Goal: Contribute content: Add original content to the website for others to see

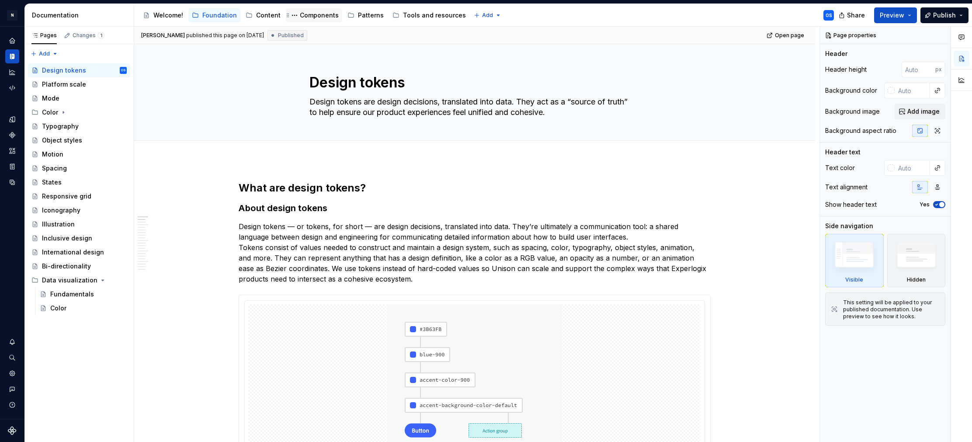
click at [320, 11] on div "Components" at bounding box center [319, 15] width 39 height 9
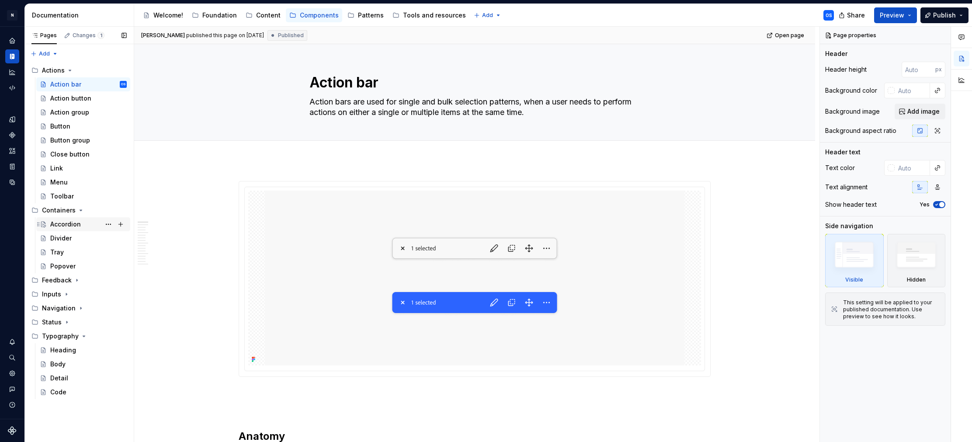
click at [65, 228] on div "Accordion" at bounding box center [65, 224] width 31 height 9
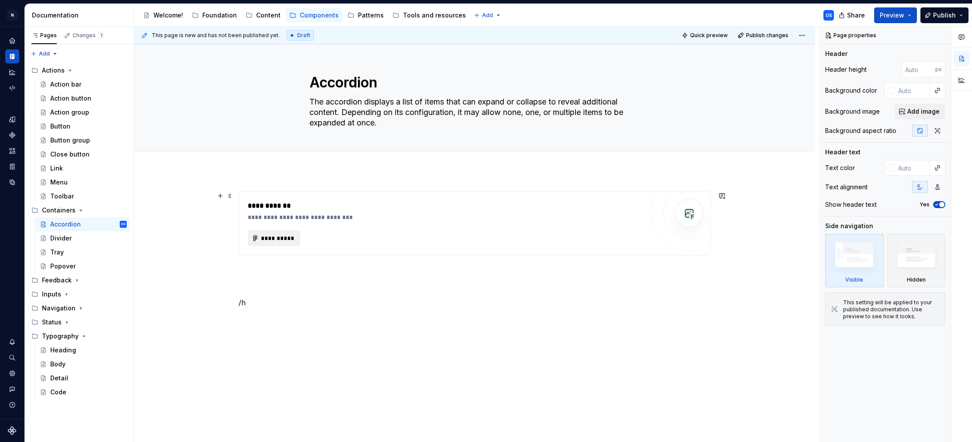
click at [281, 231] on button "**********" at bounding box center [274, 238] width 52 height 16
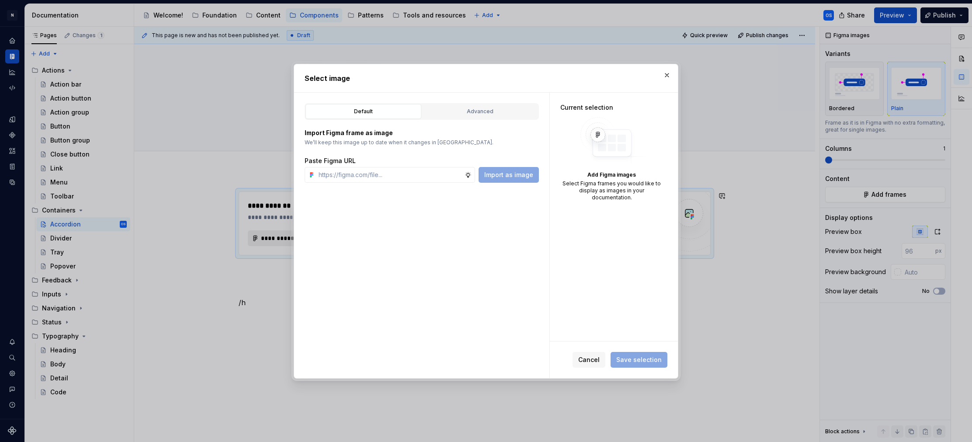
click at [284, 234] on div at bounding box center [486, 221] width 972 height 442
type textarea "*"
click at [355, 170] on input "text" at bounding box center [389, 175] width 149 height 16
paste input "[URL][DOMAIN_NAME]"
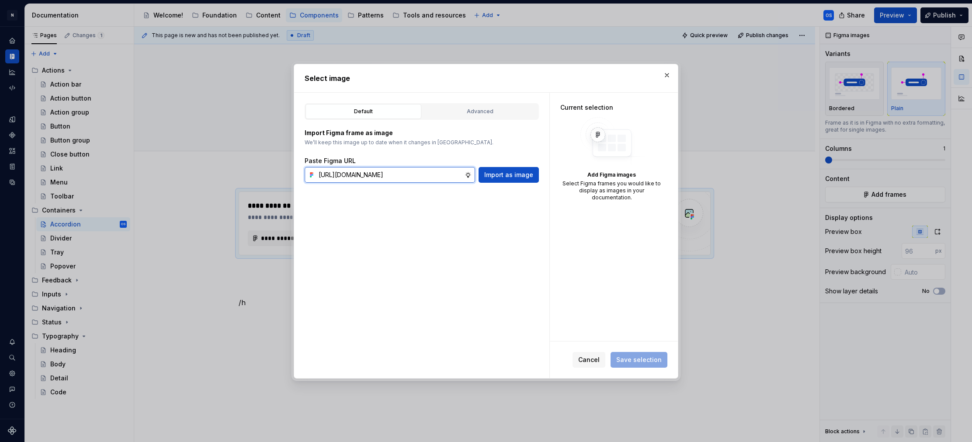
type input "[URL][DOMAIN_NAME]"
type textarea "*"
click at [407, 183] on div "Default Advanced Import Figma frame as image We’ll keep this image up to date w…" at bounding box center [421, 235] width 255 height 285
click at [407, 179] on input "text" at bounding box center [389, 175] width 149 height 16
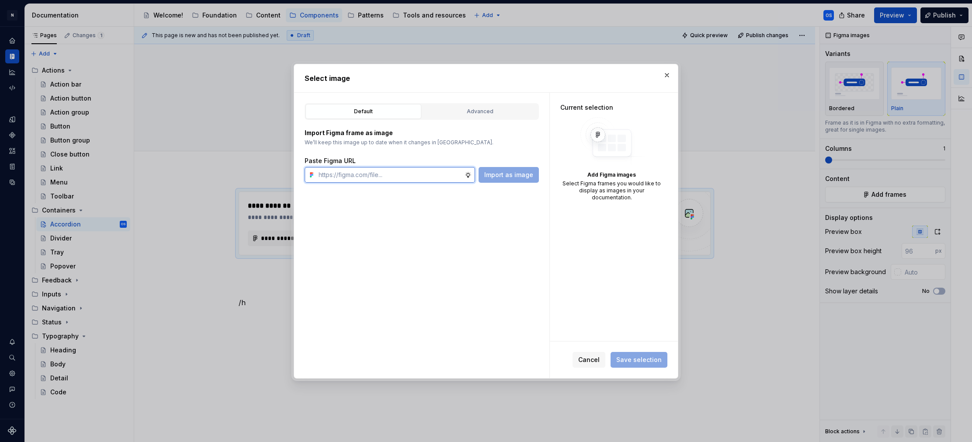
paste input "[URL][DOMAIN_NAME]"
type input "[URL][DOMAIN_NAME]"
click at [426, 180] on input "text" at bounding box center [389, 175] width 149 height 16
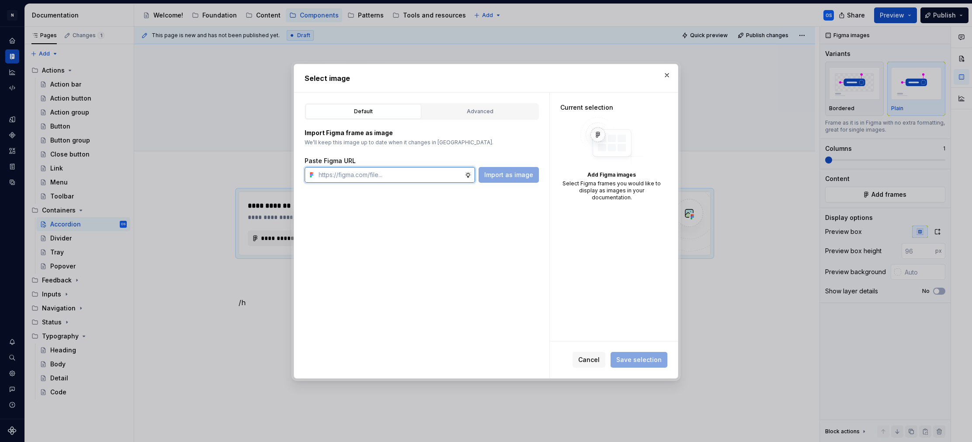
paste input "[URL][DOMAIN_NAME]"
type input "[URL][DOMAIN_NAME]"
click at [634, 357] on span "Save selection" at bounding box center [638, 360] width 57 height 16
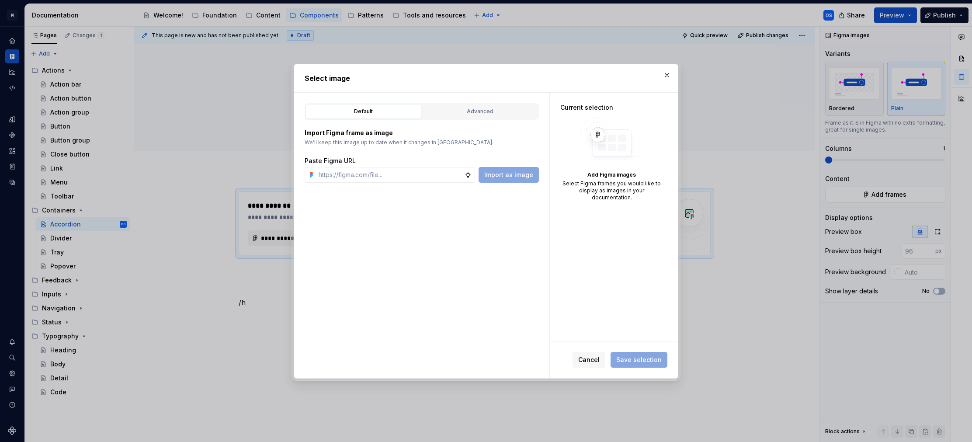
click at [673, 75] on div "Select image" at bounding box center [486, 78] width 384 height 28
click at [670, 74] on button "button" at bounding box center [667, 75] width 12 height 12
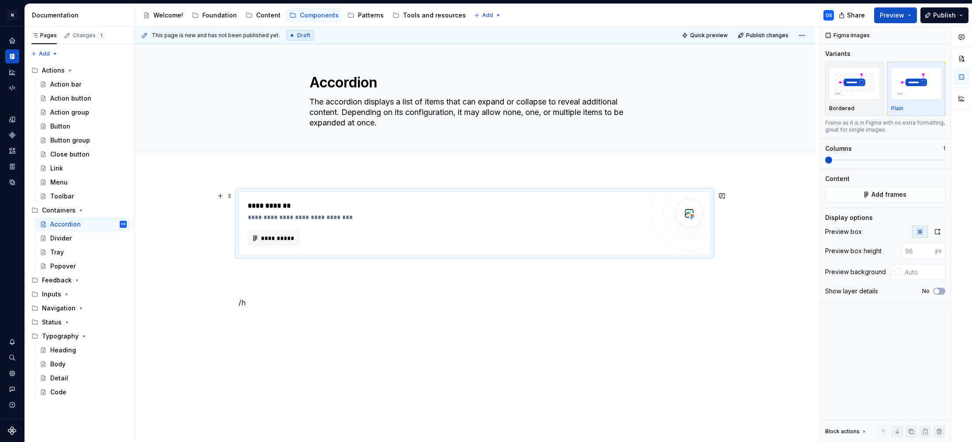
scroll to position [8, 0]
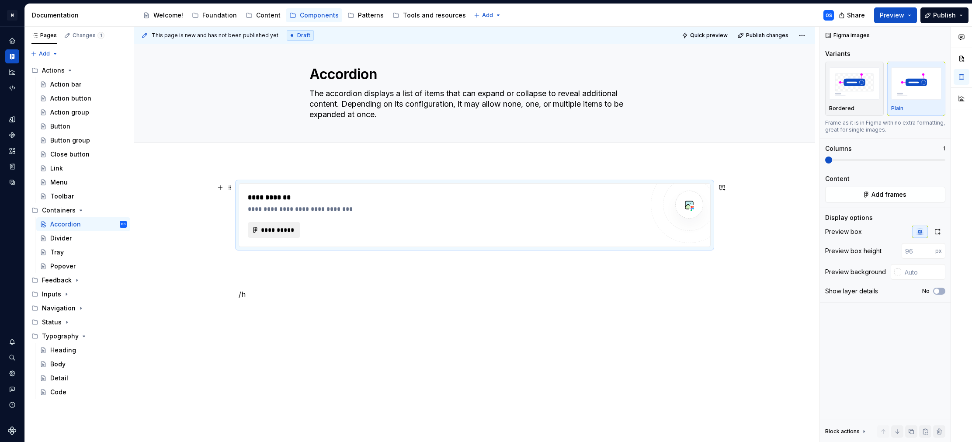
click at [263, 225] on span "**********" at bounding box center [277, 229] width 34 height 9
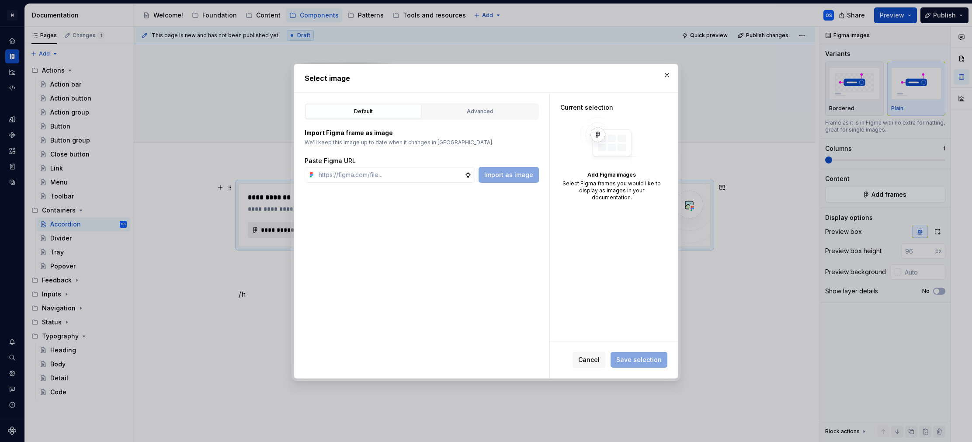
type textarea "*"
type input "[URL][DOMAIN_NAME]"
click at [667, 73] on button "button" at bounding box center [667, 75] width 12 height 12
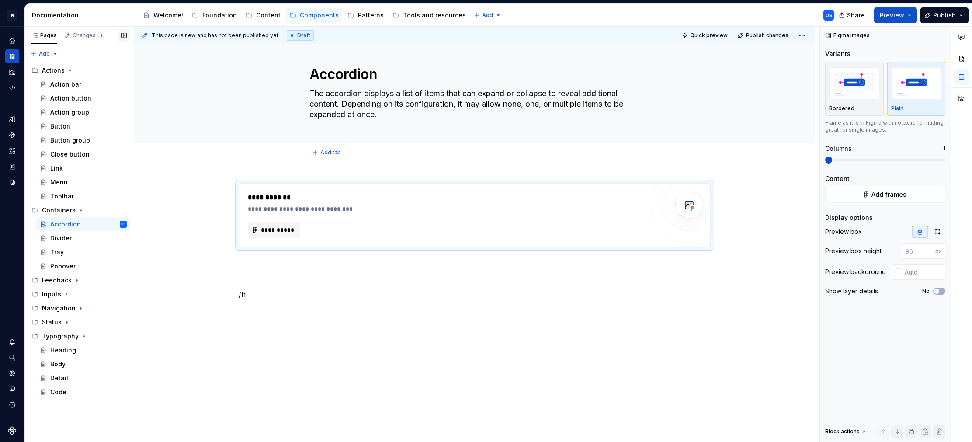
type textarea "*"
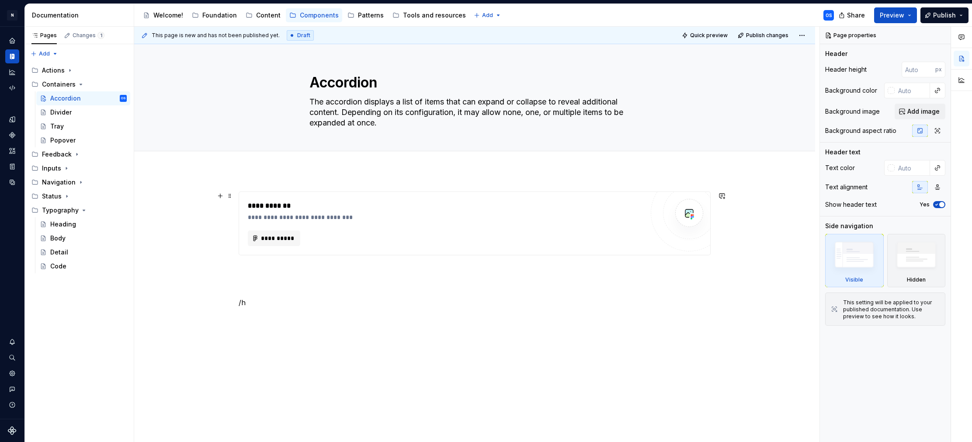
scroll to position [8, 0]
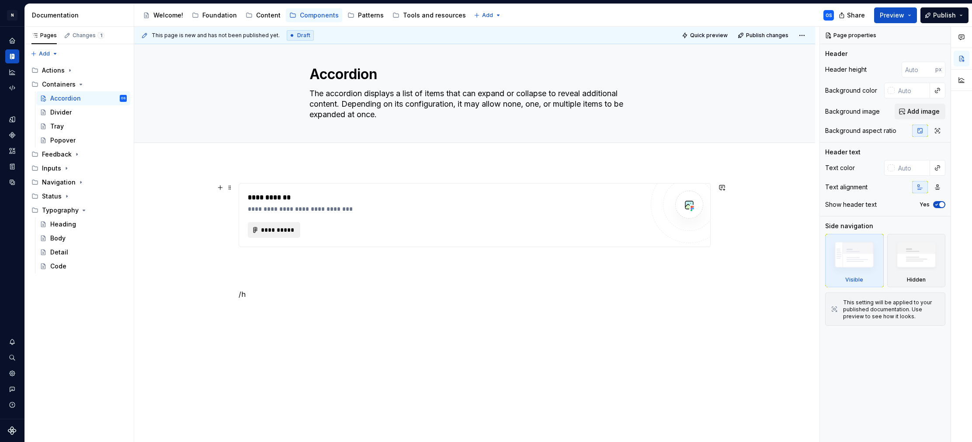
type textarea "*"
click at [280, 229] on span "**********" at bounding box center [277, 229] width 34 height 9
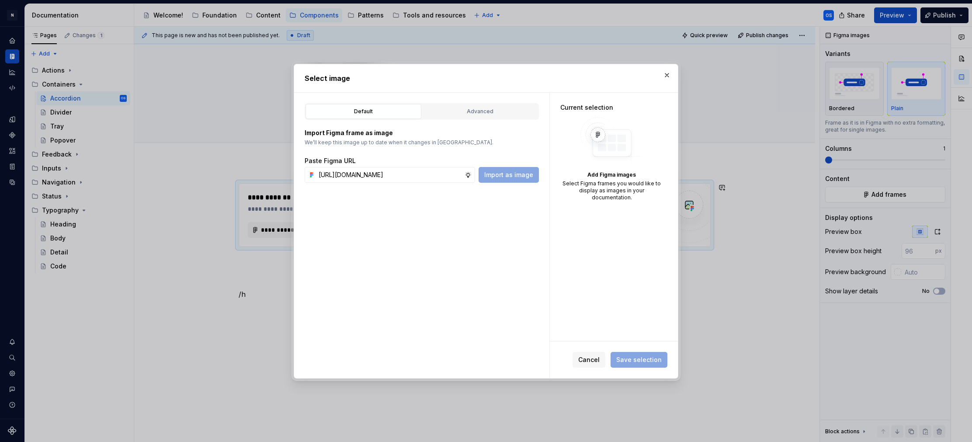
scroll to position [0, 213]
type input "[URL][DOMAIN_NAME]"
click at [498, 110] on div "Advanced" at bounding box center [480, 111] width 110 height 9
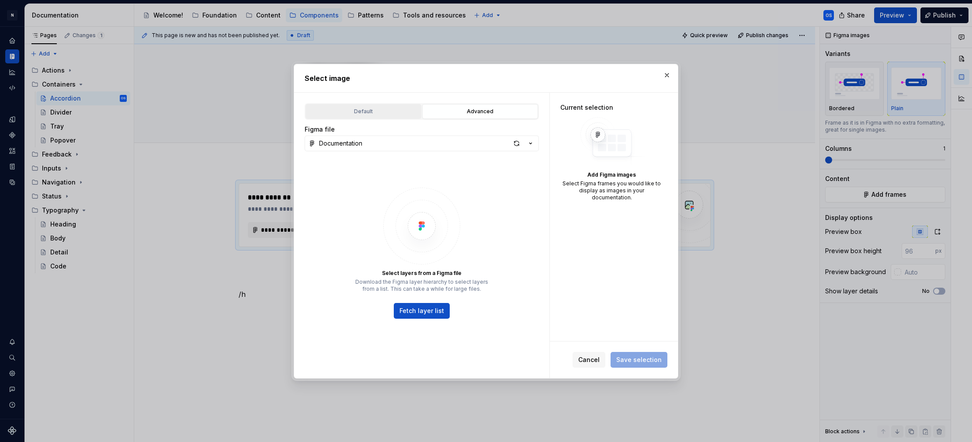
click at [394, 112] on div "Default" at bounding box center [363, 111] width 110 height 9
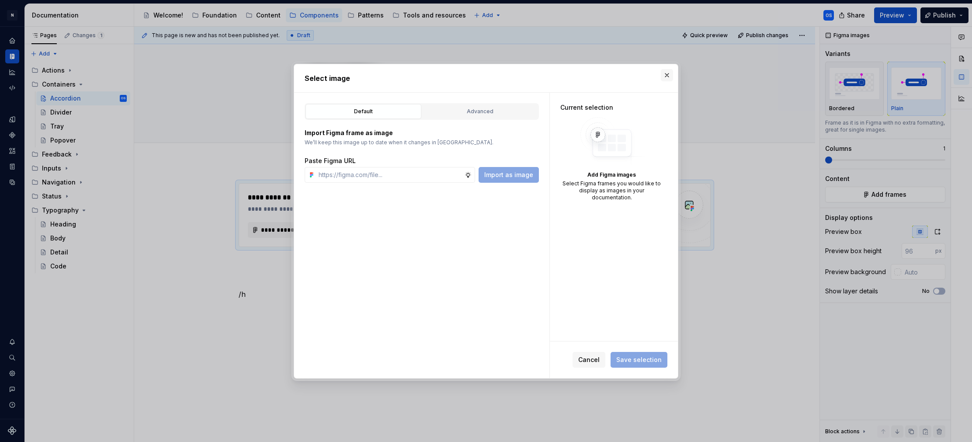
click at [666, 79] on button "button" at bounding box center [667, 75] width 12 height 12
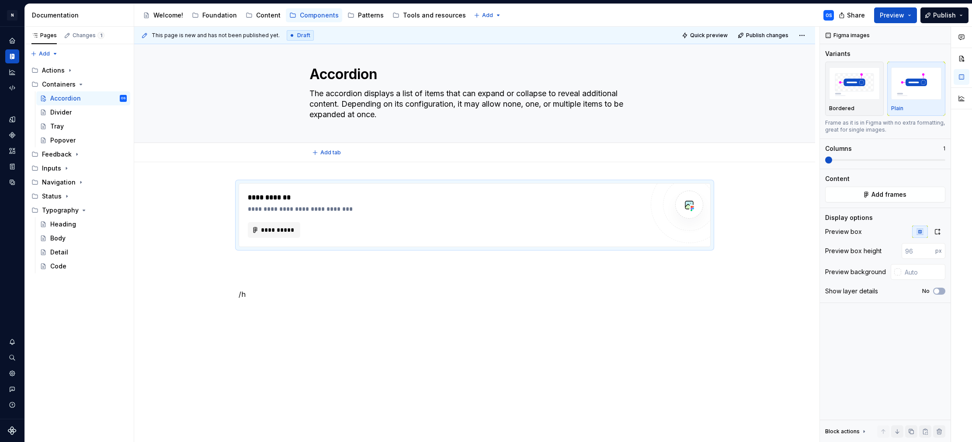
type textarea "*"
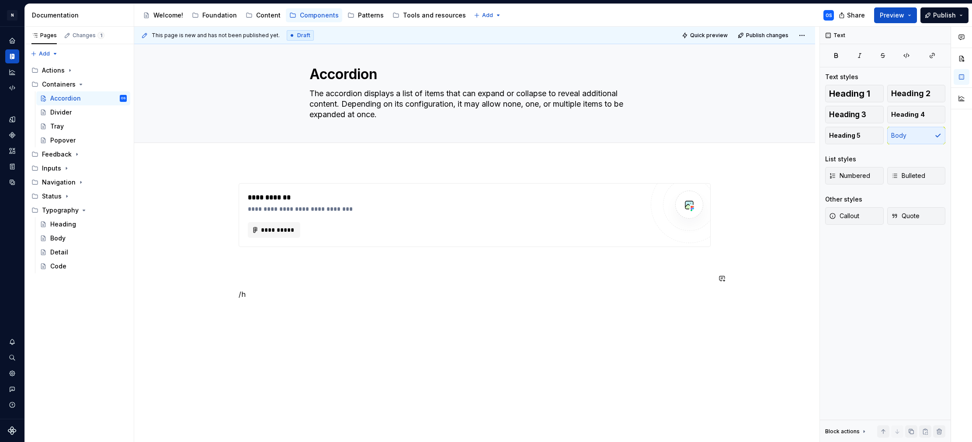
drag, startPoint x: 340, startPoint y: 285, endPoint x: 312, endPoint y: 293, distance: 28.2
click at [340, 285] on div "**********" at bounding box center [475, 241] width 472 height 116
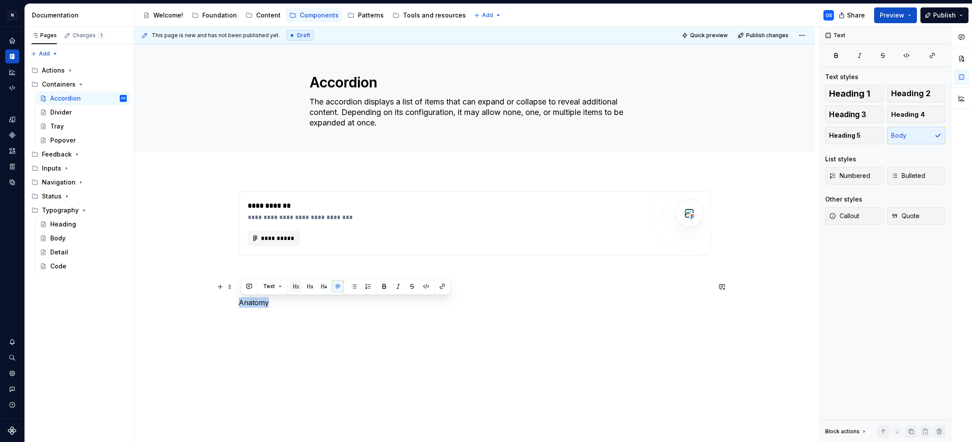
click at [295, 287] on button "button" at bounding box center [296, 286] width 12 height 12
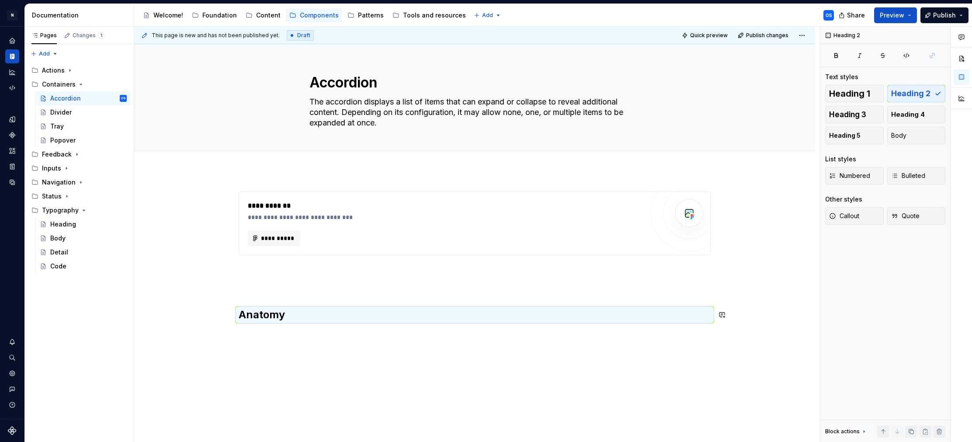
click at [289, 332] on div "**********" at bounding box center [474, 317] width 681 height 294
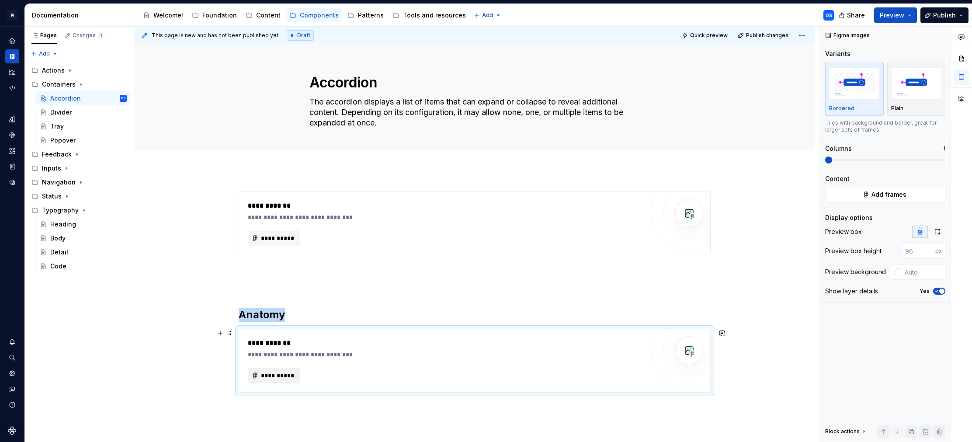
click at [275, 377] on span "**********" at bounding box center [277, 375] width 34 height 9
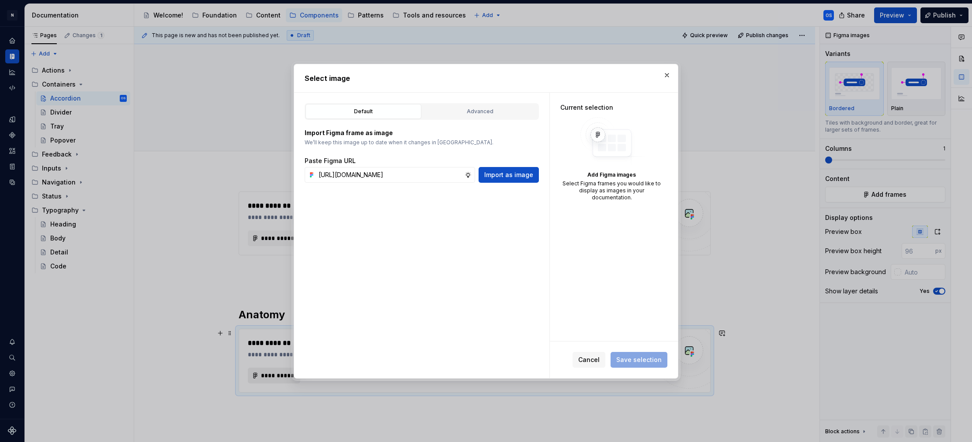
scroll to position [0, 212]
type input "https://www.figma.com/design/SQnbXLQMhWr5yPw9fVqT9P/Documentation?node-id=97-11…"
click at [496, 173] on span "Import as image" at bounding box center [508, 174] width 49 height 9
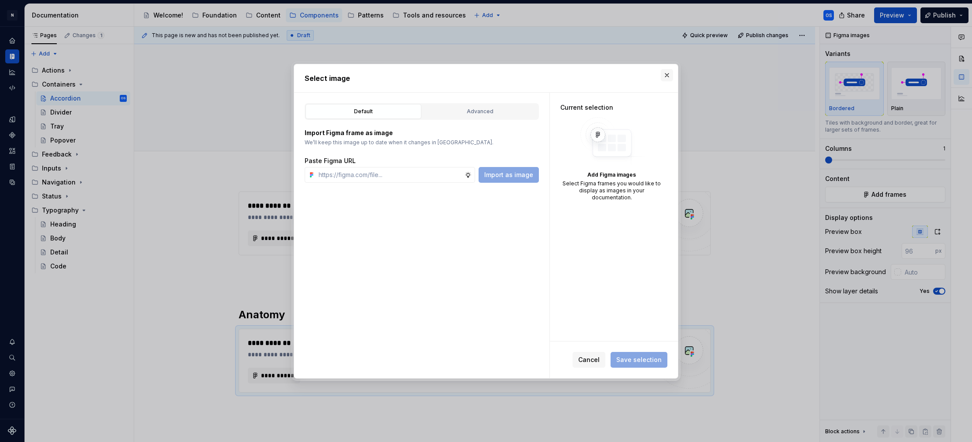
click at [666, 78] on button "button" at bounding box center [667, 75] width 12 height 12
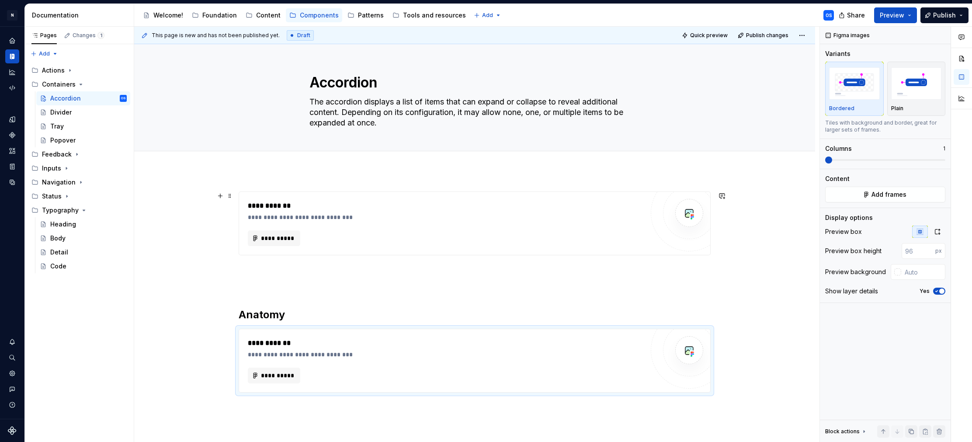
click at [196, 210] on div "**********" at bounding box center [474, 352] width 681 height 365
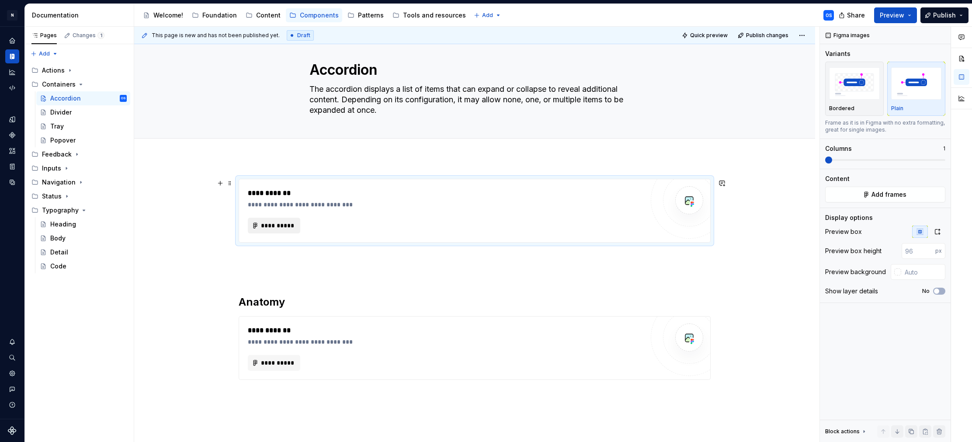
click at [281, 224] on span "**********" at bounding box center [277, 225] width 34 height 9
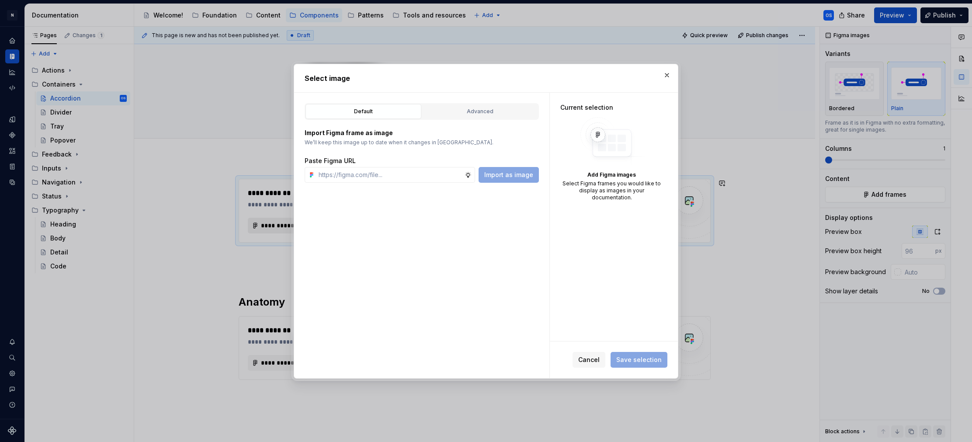
type textarea "*"
paste input "[URL][DOMAIN_NAME]"
type input "[URL][DOMAIN_NAME]"
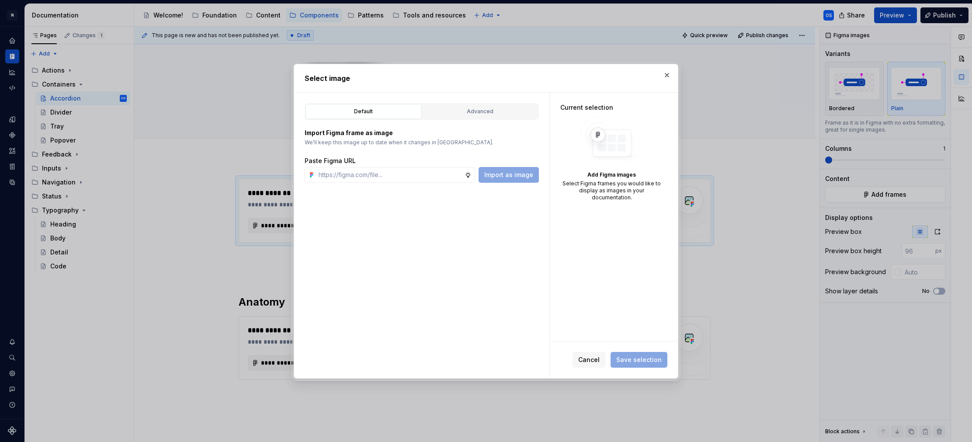
type textarea "*"
